Goal: Transaction & Acquisition: Obtain resource

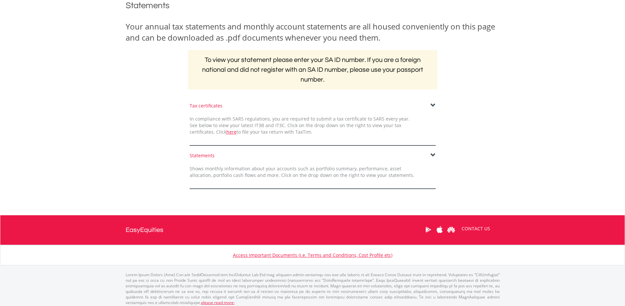
scroll to position [92, 0]
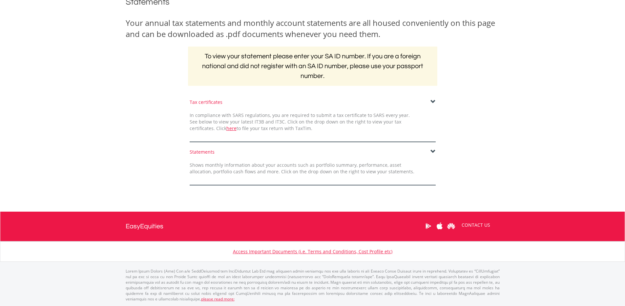
click at [307, 159] on div "Statements Shows monthly information about your accounts such as portfolio summ…" at bounding box center [313, 167] width 256 height 37
click at [433, 151] on span at bounding box center [432, 151] width 5 height 5
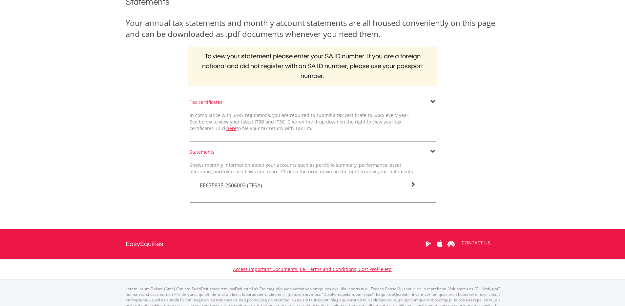
click at [256, 185] on span "EE675835-2506003 (TFSA)" at bounding box center [231, 185] width 62 height 7
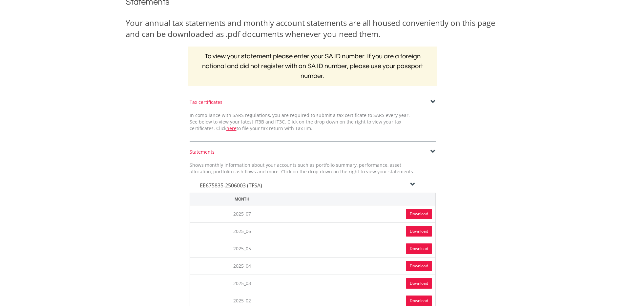
click at [410, 211] on link "Download" at bounding box center [419, 214] width 26 height 10
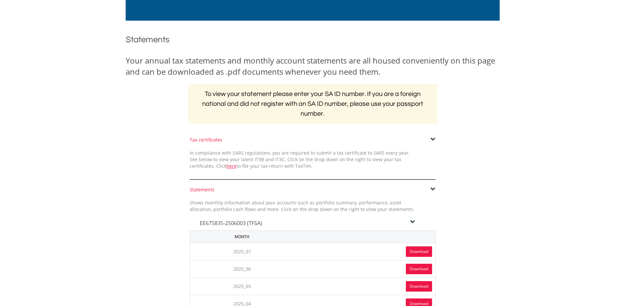
scroll to position [0, 0]
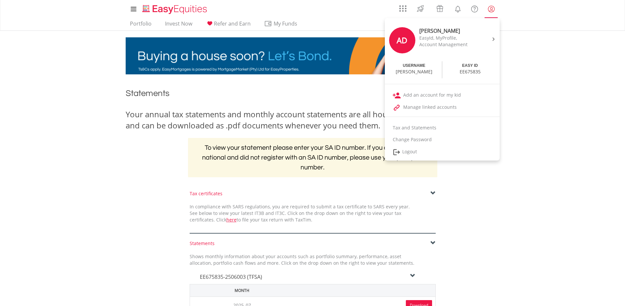
click at [489, 8] on lord-icon "My Profile" at bounding box center [491, 9] width 8 height 8
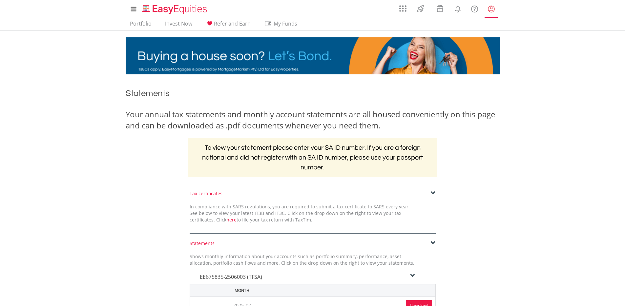
click at [489, 8] on lord-icon "My Profile" at bounding box center [491, 9] width 8 height 8
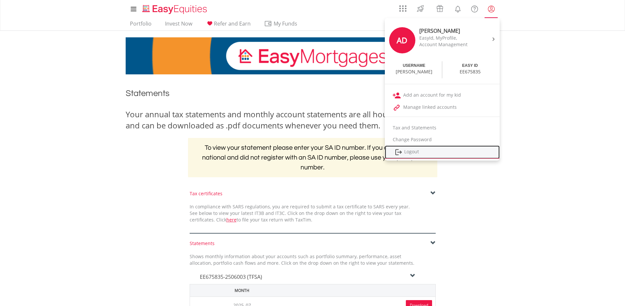
click at [401, 152] on img at bounding box center [399, 152] width 8 height 8
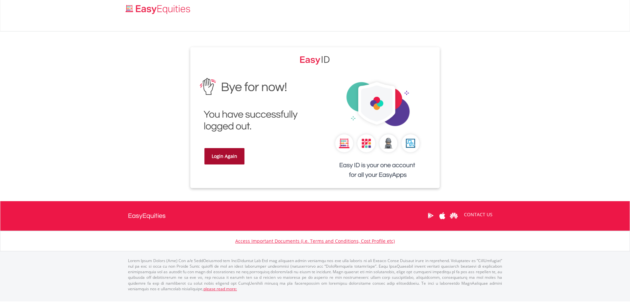
click at [234, 156] on link "Login Again" at bounding box center [224, 156] width 40 height 16
